Goal: Task Accomplishment & Management: Use online tool/utility

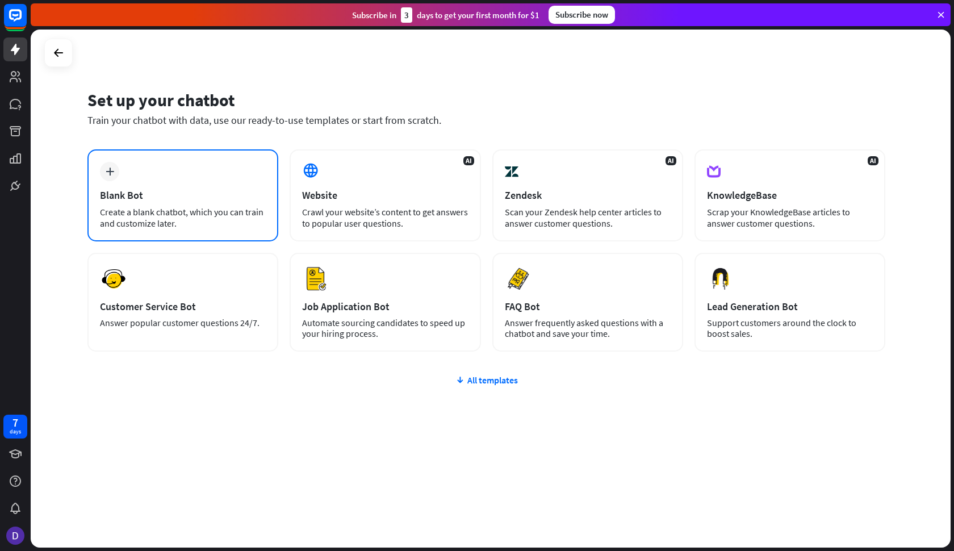
click at [193, 218] on div "Create a blank chatbot, which you can train and customize later." at bounding box center [183, 217] width 166 height 23
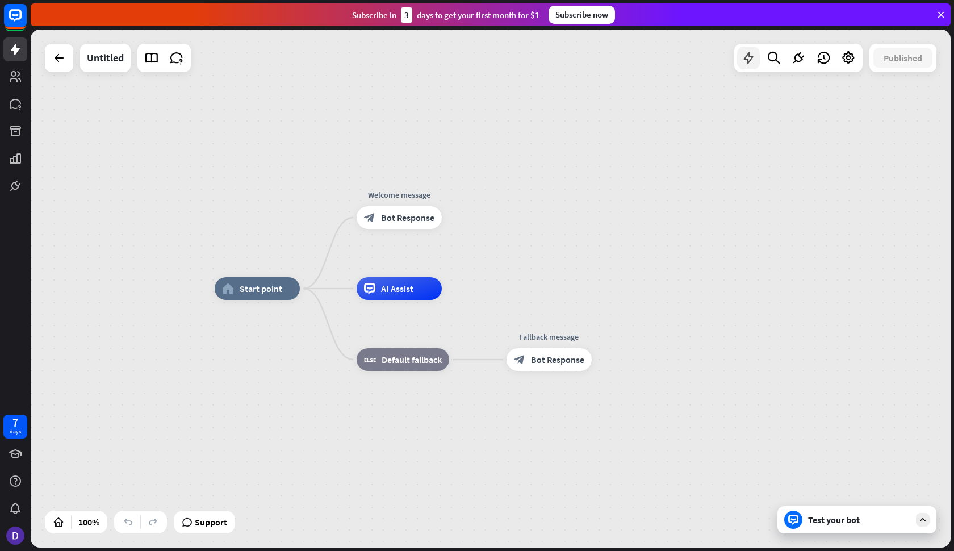
click at [748, 61] on icon at bounding box center [748, 58] width 15 height 15
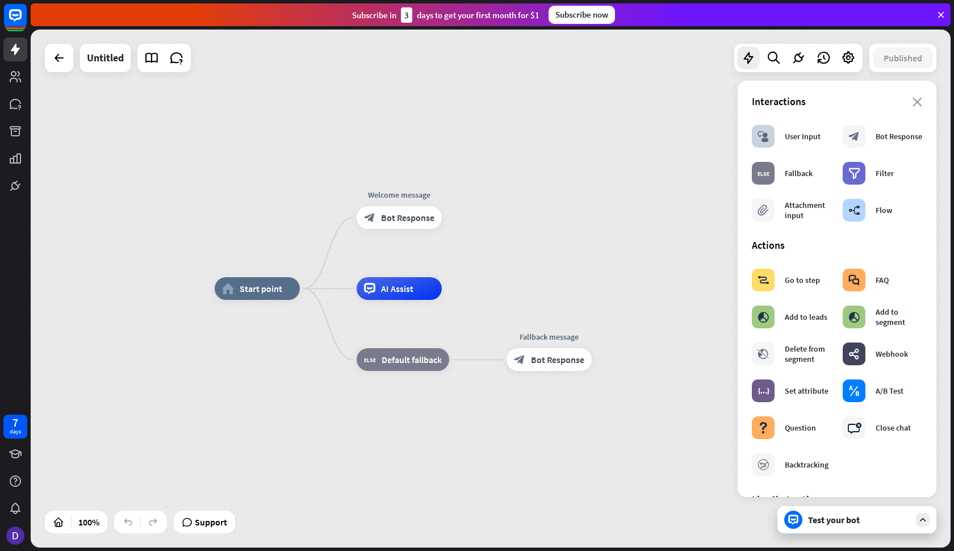
scroll to position [2, 0]
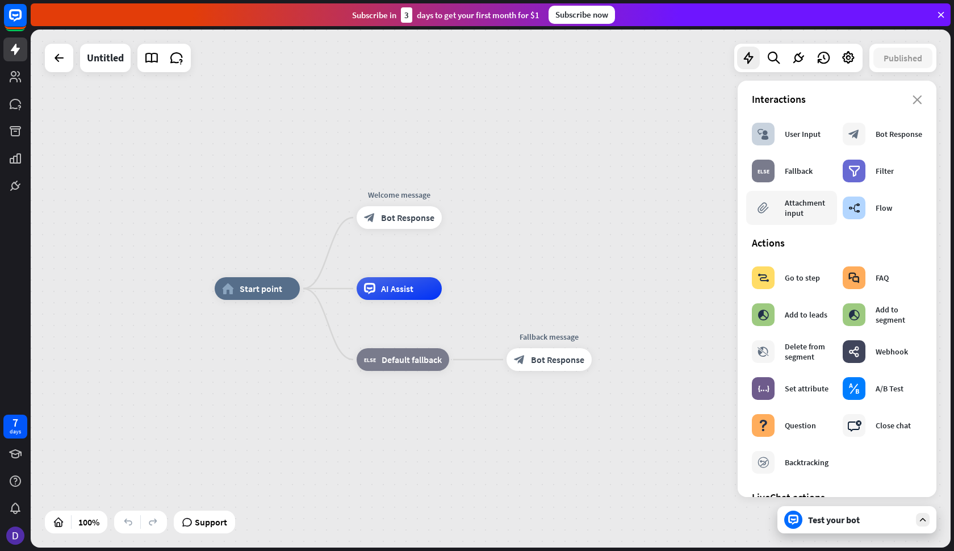
click at [802, 214] on div "Attachment input" at bounding box center [808, 208] width 47 height 20
click at [770, 56] on icon at bounding box center [773, 58] width 15 height 15
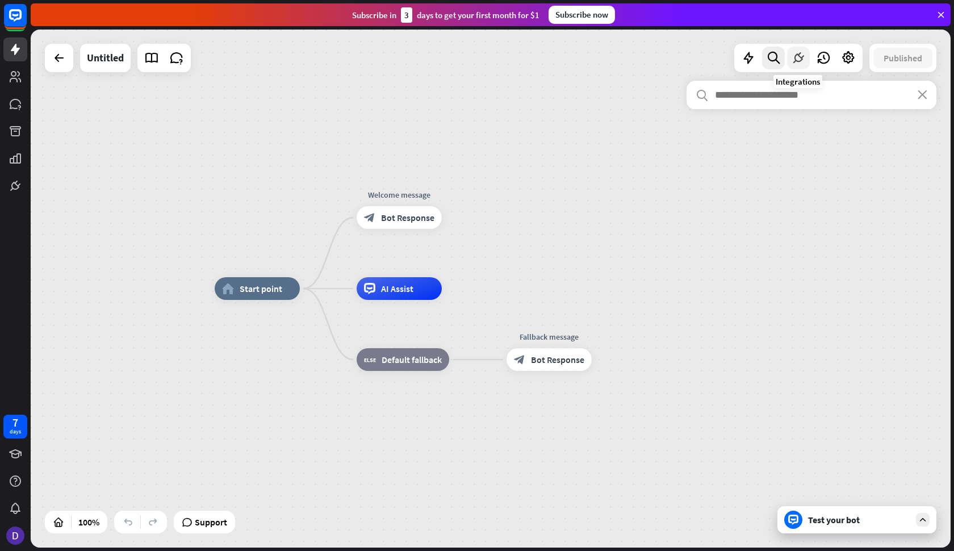
click at [801, 58] on icon at bounding box center [798, 58] width 15 height 15
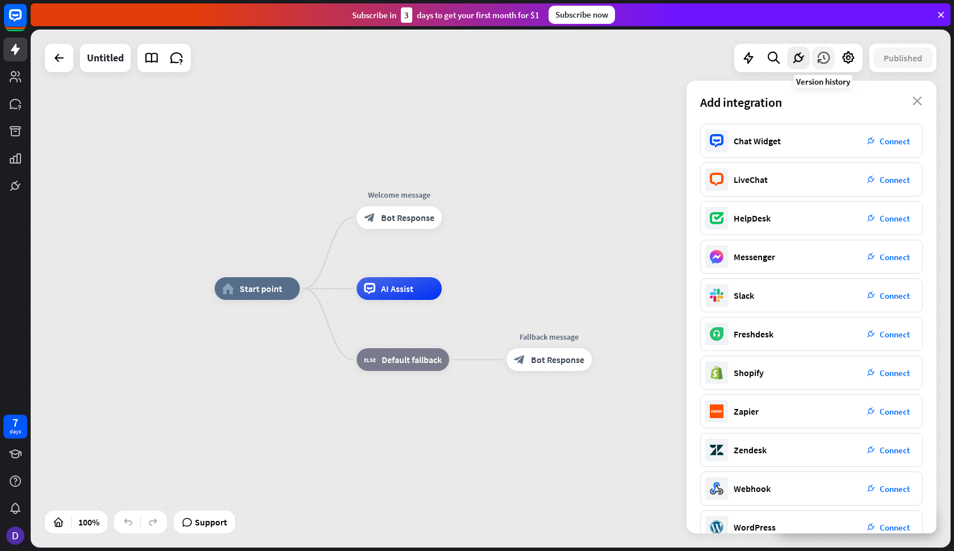
click at [821, 57] on icon at bounding box center [823, 58] width 15 height 15
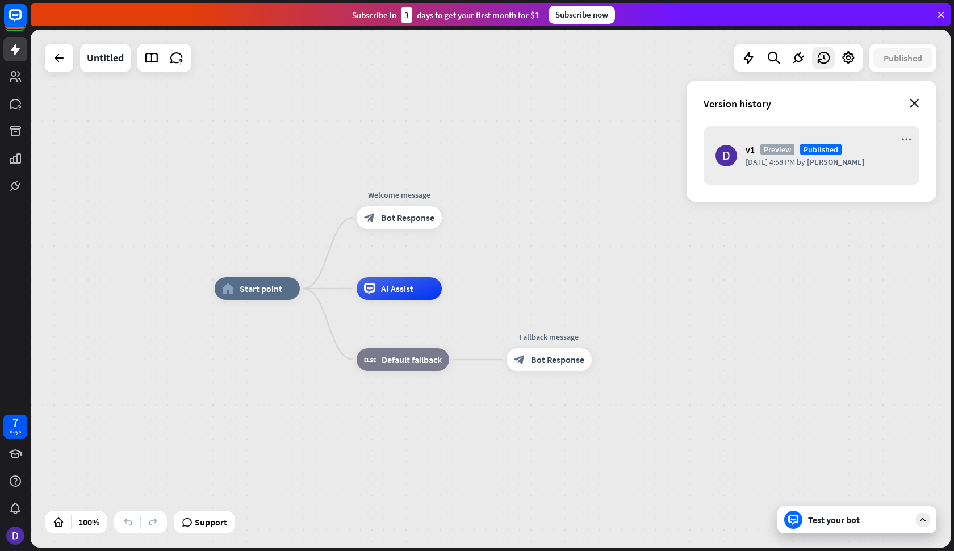
click at [911, 104] on icon "close" at bounding box center [914, 103] width 10 height 9
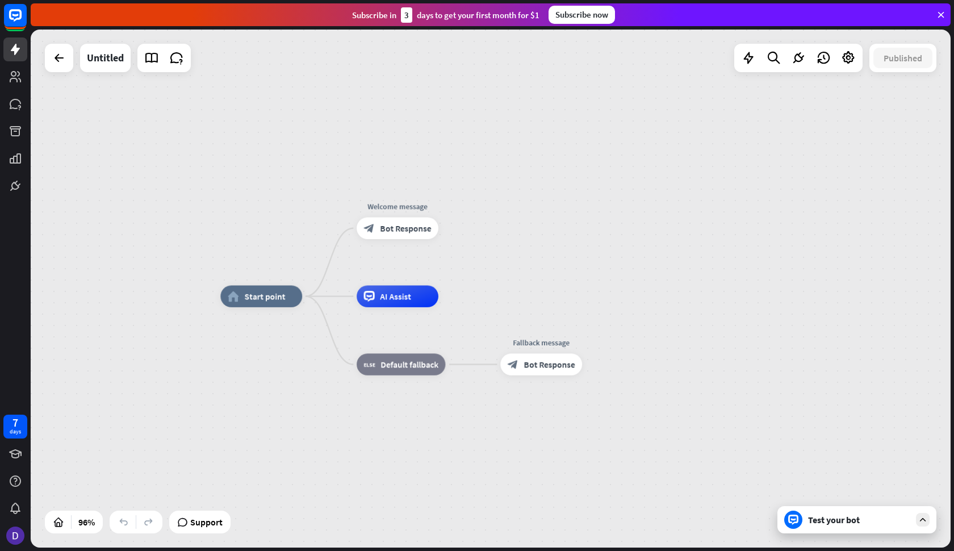
click at [925, 516] on icon at bounding box center [922, 519] width 10 height 10
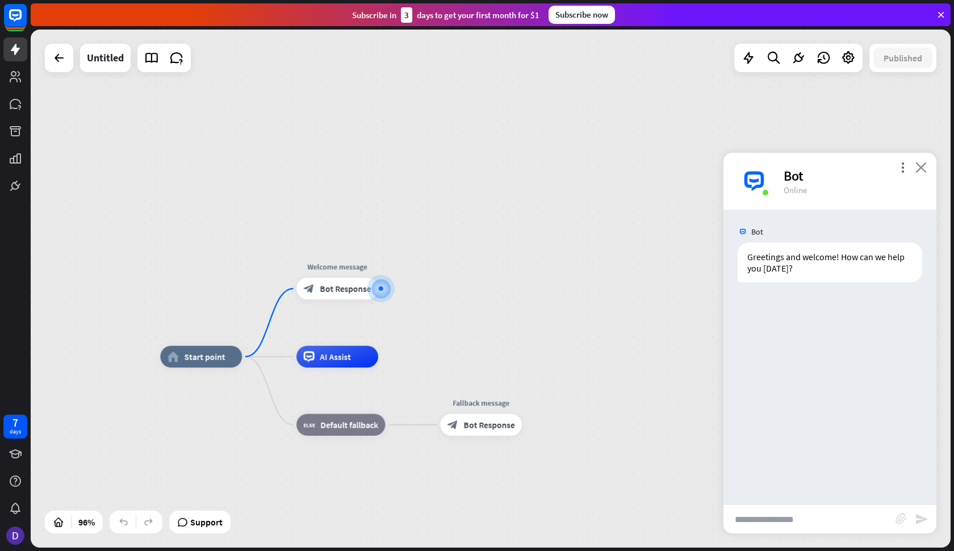
click at [924, 166] on icon "close" at bounding box center [920, 167] width 11 height 11
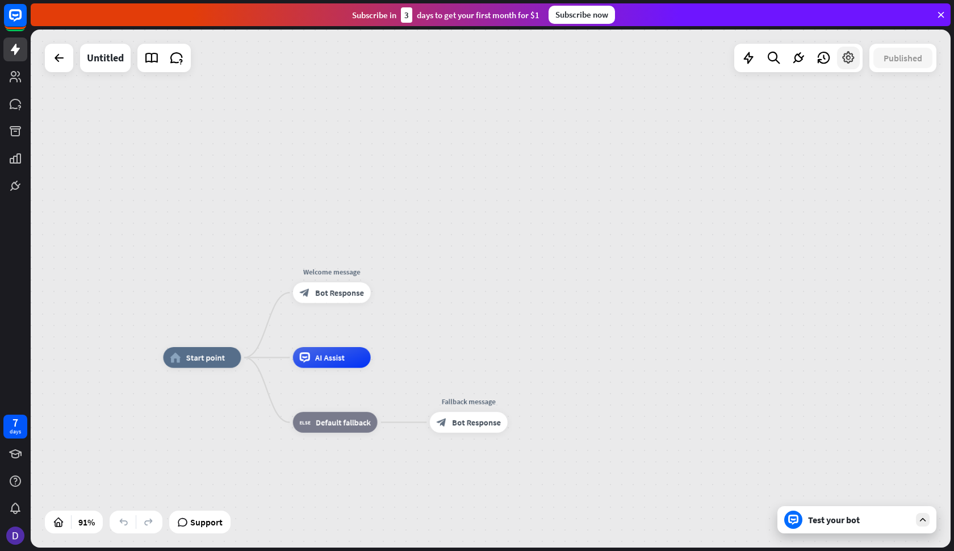
click at [850, 57] on icon at bounding box center [848, 58] width 15 height 15
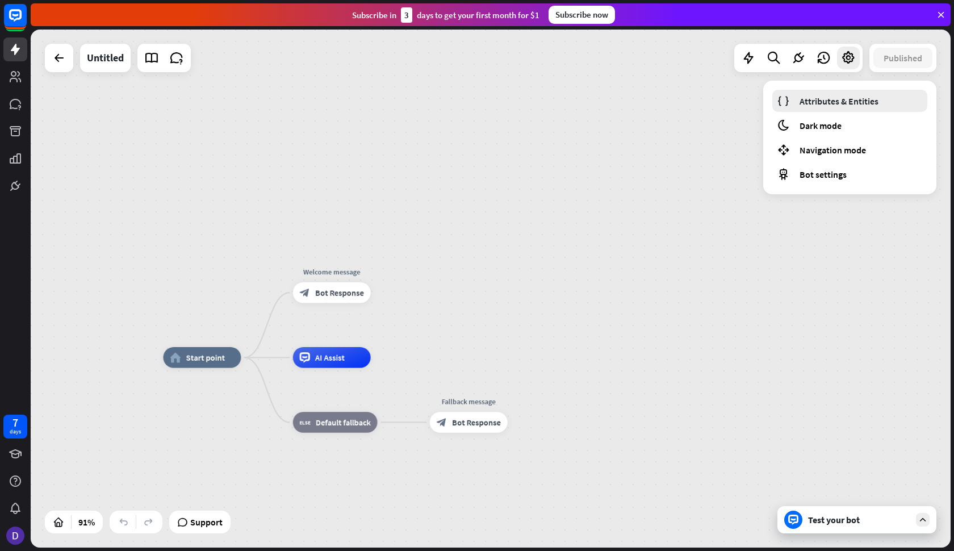
click at [869, 103] on span "Attributes & Entities" at bounding box center [838, 100] width 79 height 11
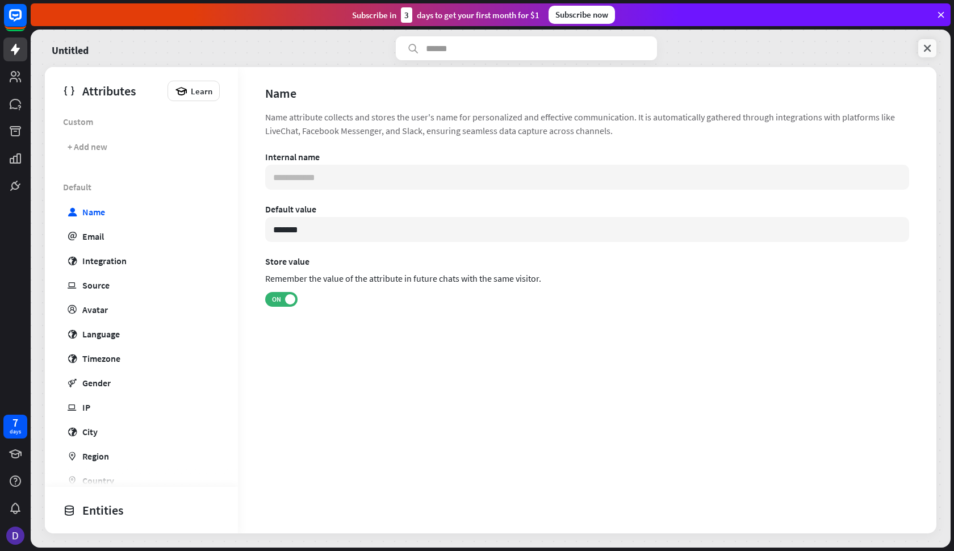
click at [925, 47] on icon at bounding box center [926, 48] width 11 height 11
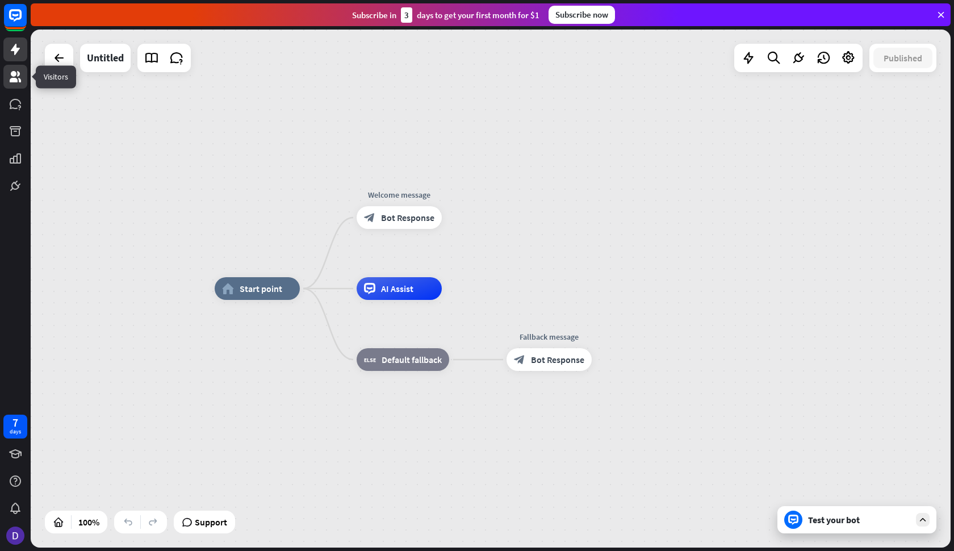
click at [19, 83] on icon at bounding box center [16, 77] width 14 height 14
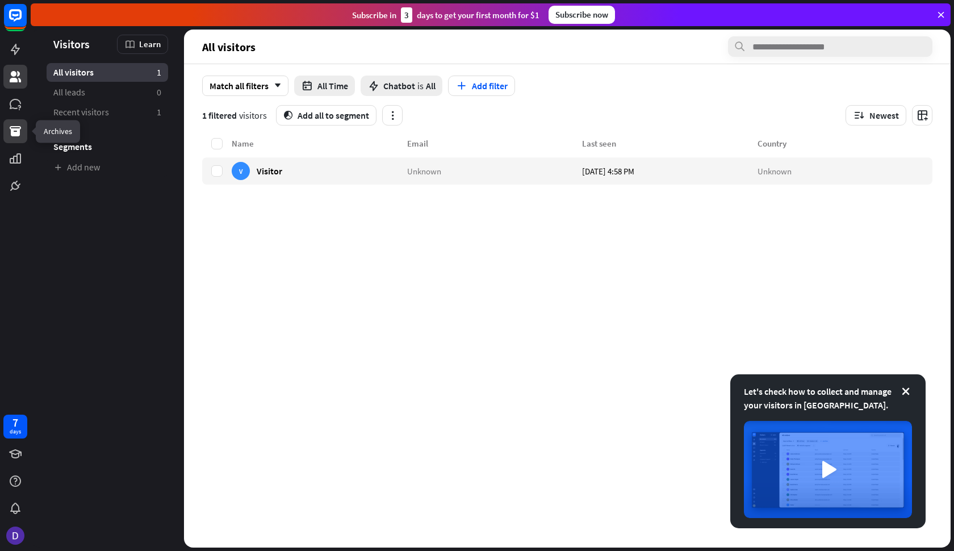
click at [17, 137] on icon at bounding box center [16, 131] width 14 height 14
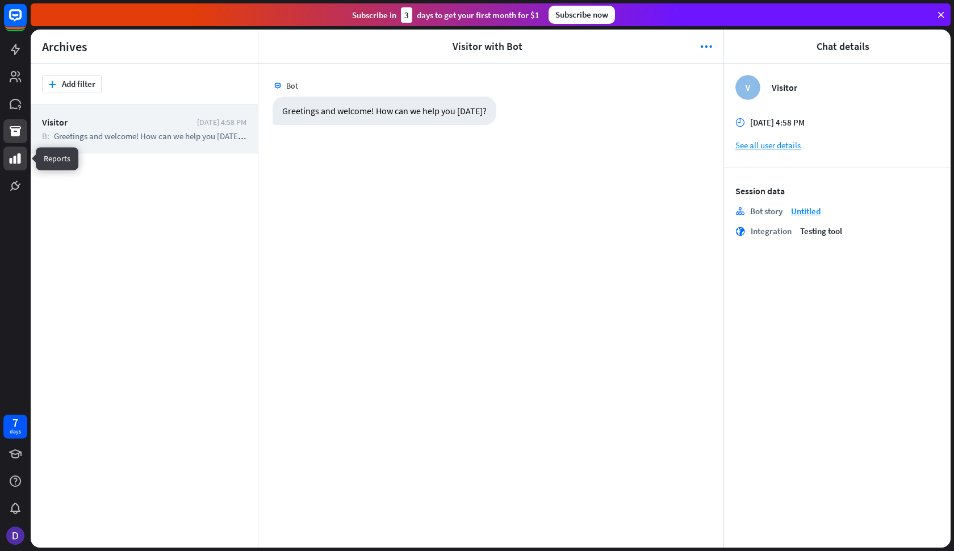
click at [15, 159] on icon at bounding box center [15, 158] width 11 height 10
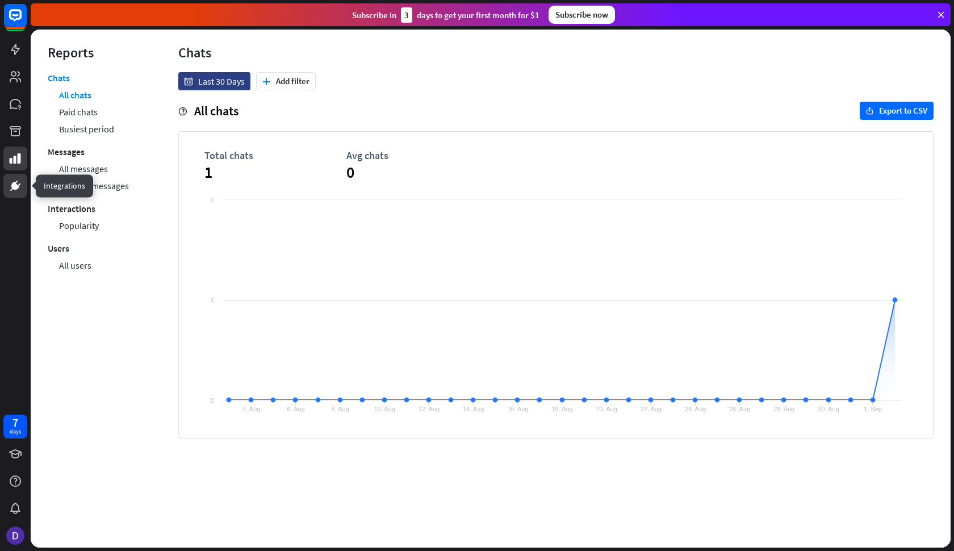
click at [11, 191] on icon at bounding box center [16, 186] width 14 height 14
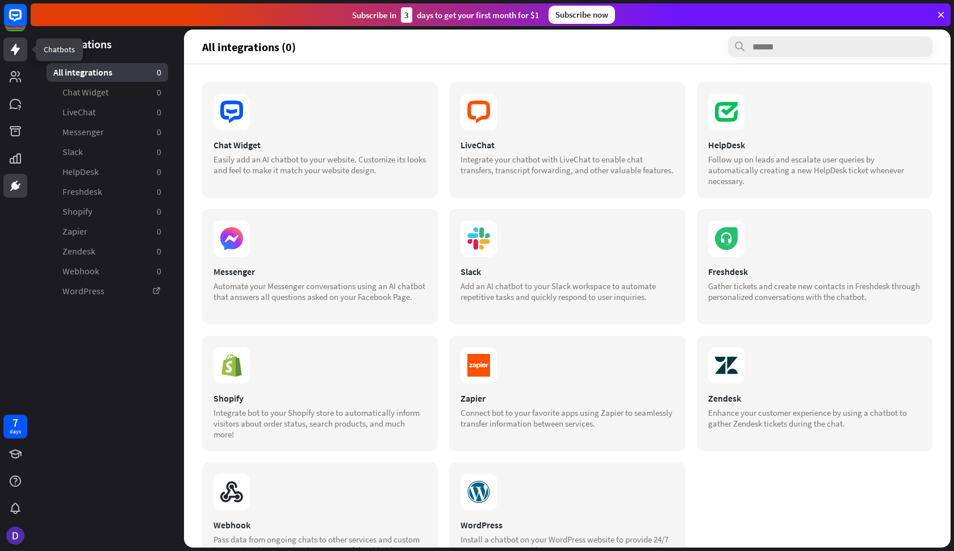
click at [15, 50] on icon at bounding box center [15, 49] width 9 height 11
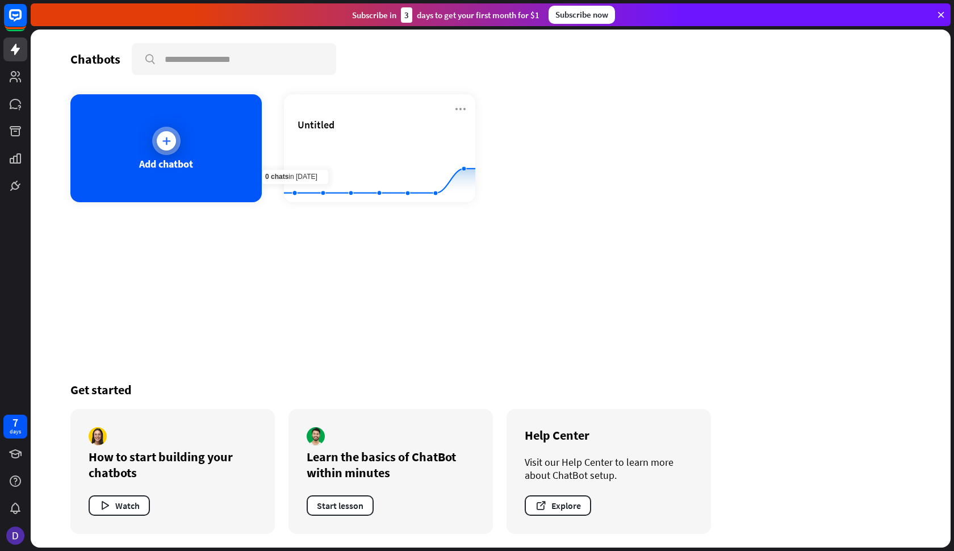
click at [202, 156] on div "Add chatbot" at bounding box center [165, 148] width 191 height 108
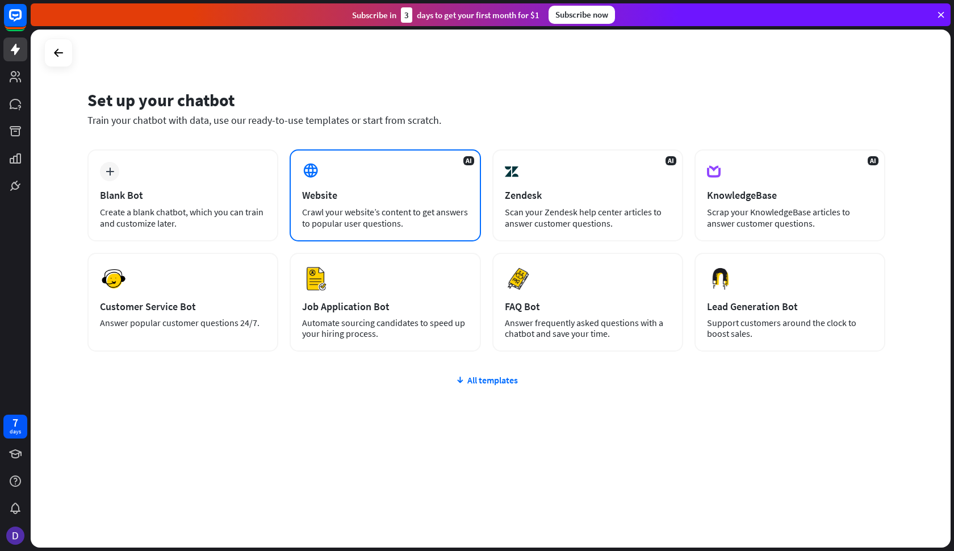
click at [443, 181] on div "AI Website Crawl your website’s content to get answers to popular user question…" at bounding box center [385, 195] width 191 height 92
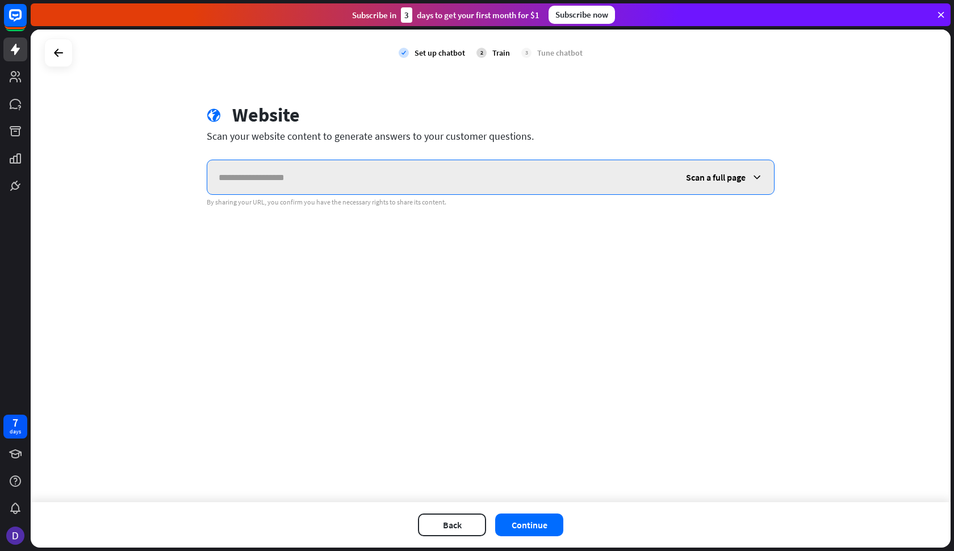
click at [399, 182] on input "text" at bounding box center [440, 177] width 467 height 34
paste input "**********"
type input "**********"
click at [719, 180] on span "Scan a full page" at bounding box center [716, 176] width 60 height 11
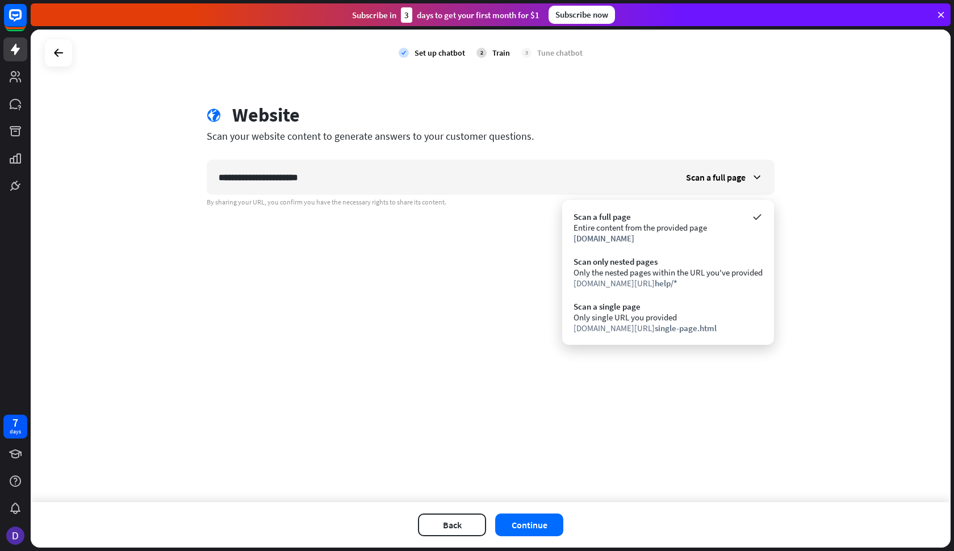
click at [478, 266] on div "**********" at bounding box center [491, 266] width 920 height 472
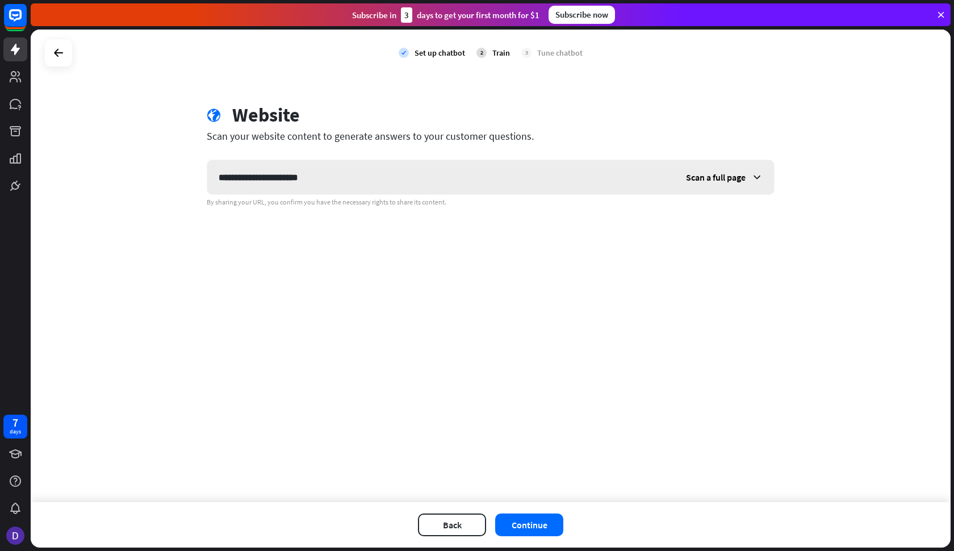
click at [697, 181] on span "Scan a full page" at bounding box center [716, 176] width 60 height 11
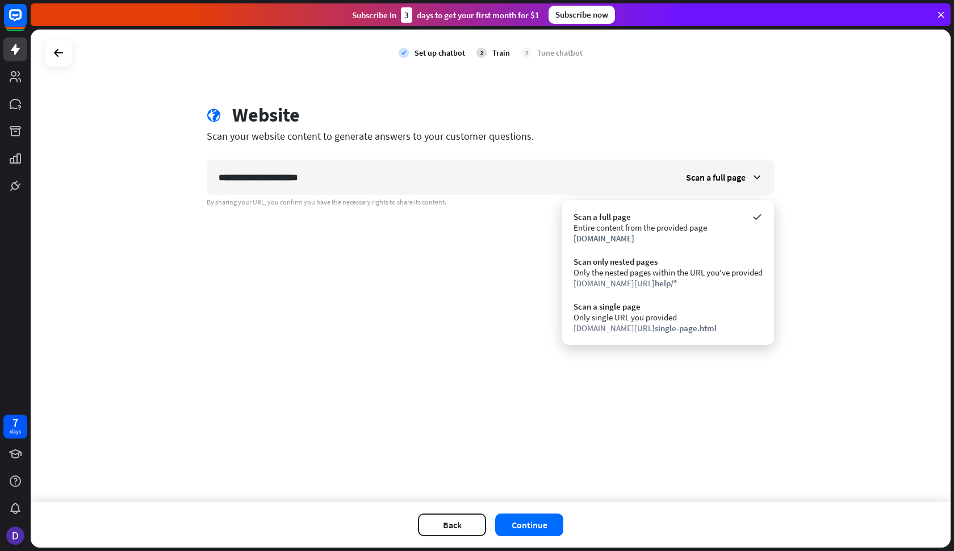
click at [404, 305] on div "**********" at bounding box center [491, 266] width 920 height 472
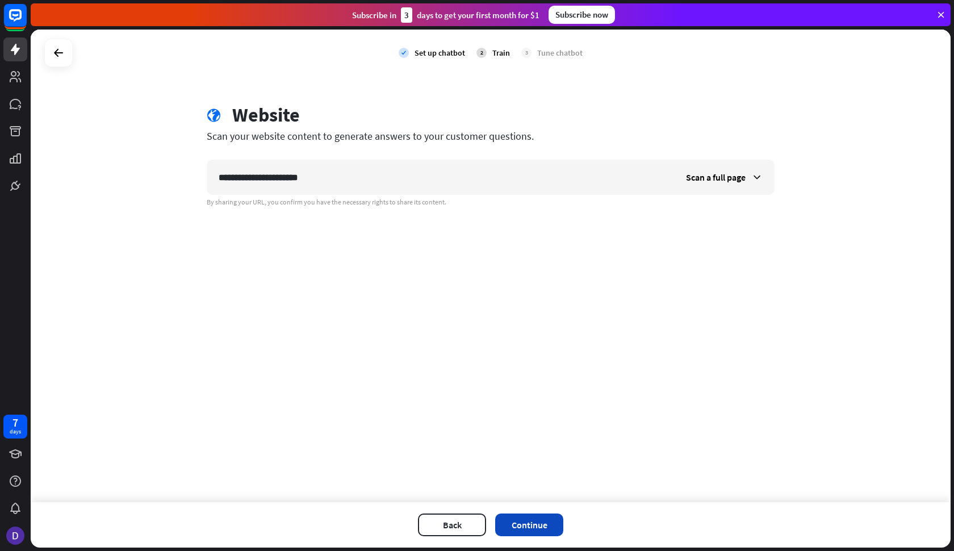
click at [542, 531] on button "Continue" at bounding box center [529, 524] width 68 height 23
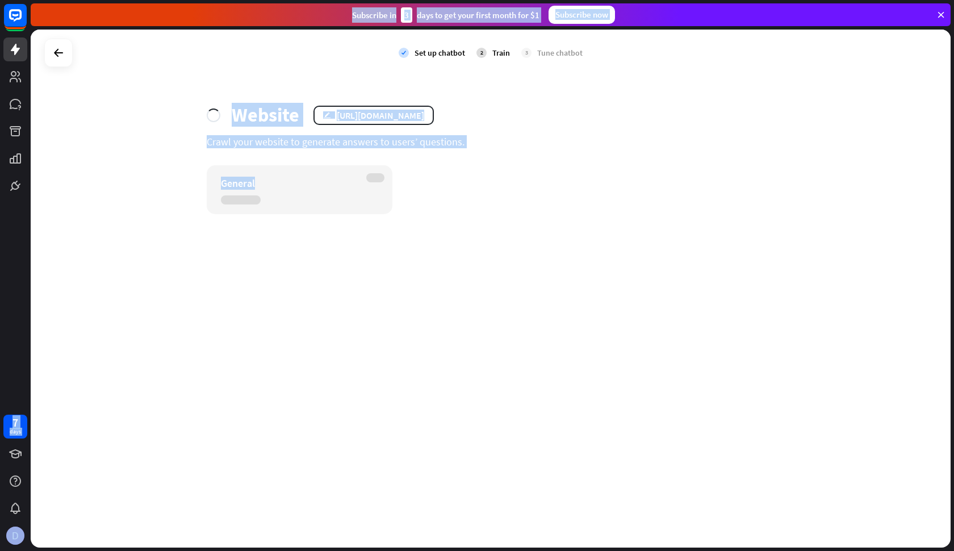
drag, startPoint x: 494, startPoint y: 550, endPoint x: 617, endPoint y: 550, distance: 122.1
click at [617, 550] on div "7 days close Product Help First steps Get started with ChatBot Help Center Foll…" at bounding box center [477, 275] width 954 height 551
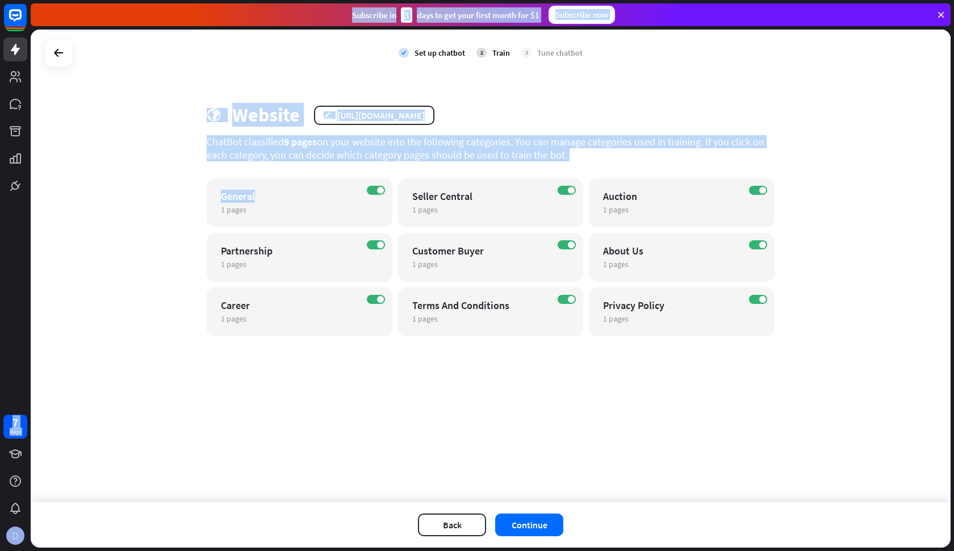
click at [936, 169] on div "check Set up chatbot 2 Train 3 Tune chatbot globe Website edit [URL][DOMAIN_NAM…" at bounding box center [491, 266] width 920 height 472
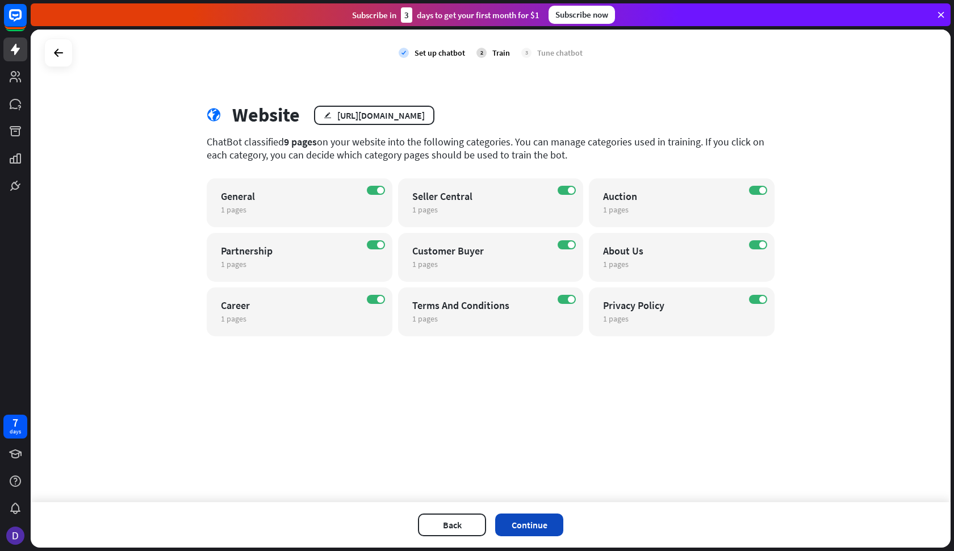
click at [519, 533] on button "Continue" at bounding box center [529, 524] width 68 height 23
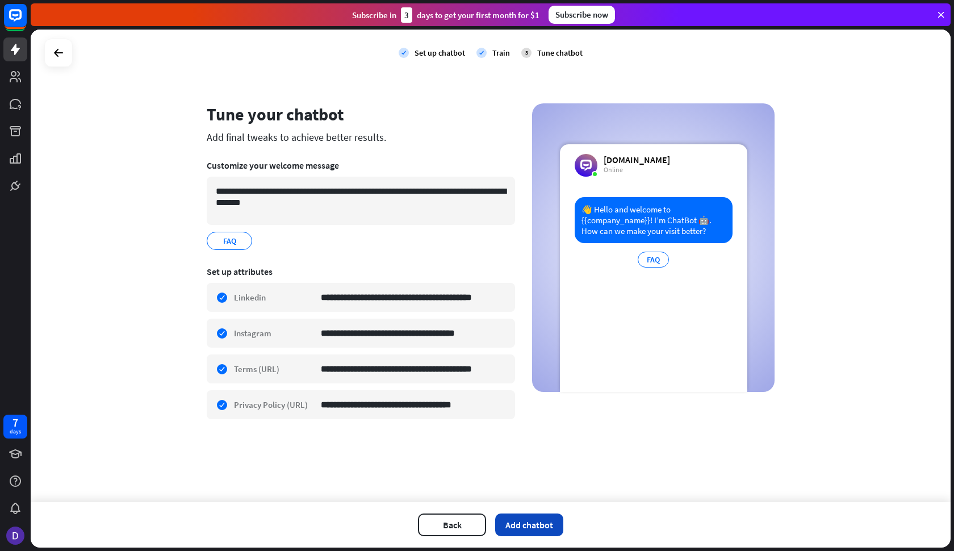
click at [527, 526] on button "Add chatbot" at bounding box center [529, 524] width 68 height 23
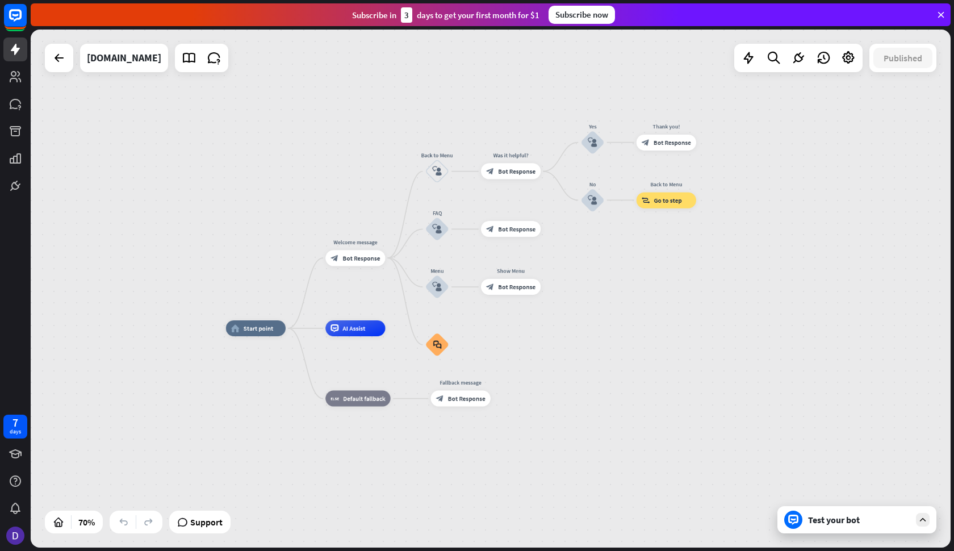
drag, startPoint x: 791, startPoint y: 309, endPoint x: 662, endPoint y: 339, distance: 132.9
click at [662, 339] on div "home_2 Start point Welcome message block_bot_response Bot Response Back to Menu…" at bounding box center [548, 509] width 645 height 363
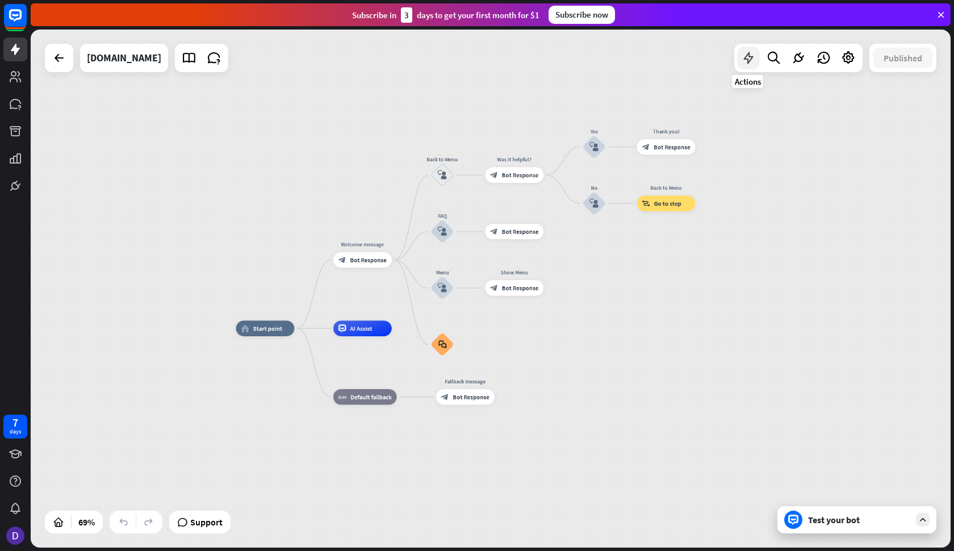
click at [747, 52] on icon at bounding box center [748, 58] width 15 height 15
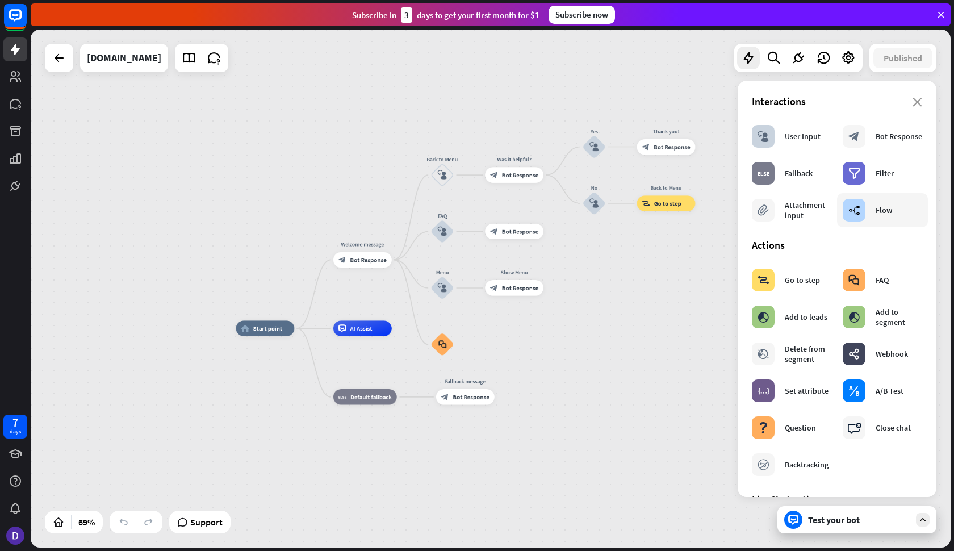
click at [876, 209] on div "Flow" at bounding box center [883, 210] width 16 height 10
click at [854, 218] on div "builder_tree" at bounding box center [853, 210] width 23 height 23
click at [856, 216] on div "builder_tree" at bounding box center [853, 210] width 23 height 23
click at [875, 209] on div "Flow" at bounding box center [883, 210] width 16 height 10
click at [876, 206] on div "Flow" at bounding box center [883, 210] width 16 height 10
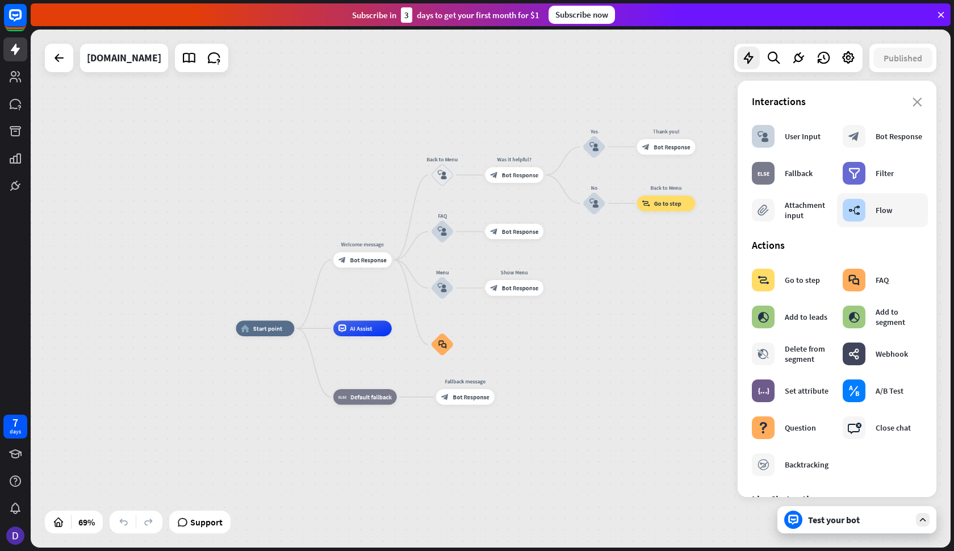
click at [875, 211] on div "Flow" at bounding box center [883, 210] width 16 height 10
click at [862, 213] on div "builder_tree Flow" at bounding box center [866, 210] width 49 height 23
click at [858, 213] on div "builder_tree" at bounding box center [853, 210] width 23 height 23
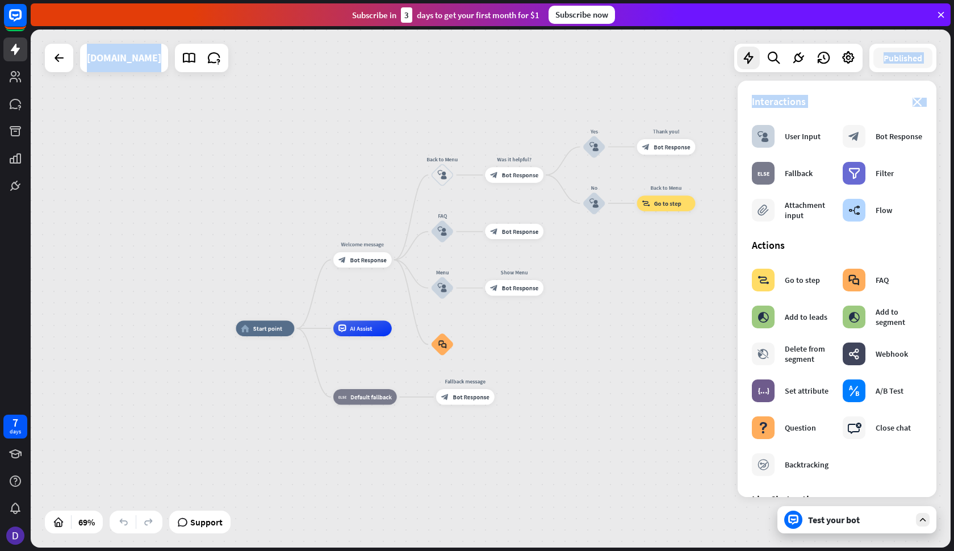
drag, startPoint x: 858, startPoint y: 213, endPoint x: 605, endPoint y: 363, distance: 294.0
click at [605, 363] on div "home_2 Start point Welcome message block_bot_response Bot Response Back to Menu…" at bounding box center [491, 289] width 920 height 518
click at [661, 297] on div "home_2 Start point Welcome message block_bot_response Bot Response Back to Menu…" at bounding box center [491, 289] width 920 height 518
click at [912, 100] on icon "close" at bounding box center [917, 102] width 10 height 9
